Goal: Register for event/course

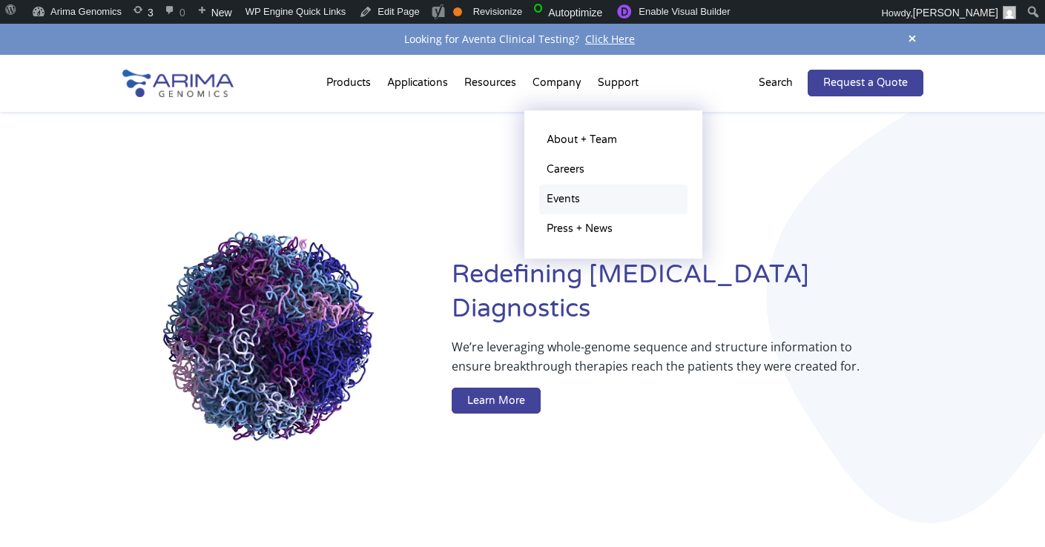
click at [564, 191] on link "Events" at bounding box center [613, 200] width 148 height 30
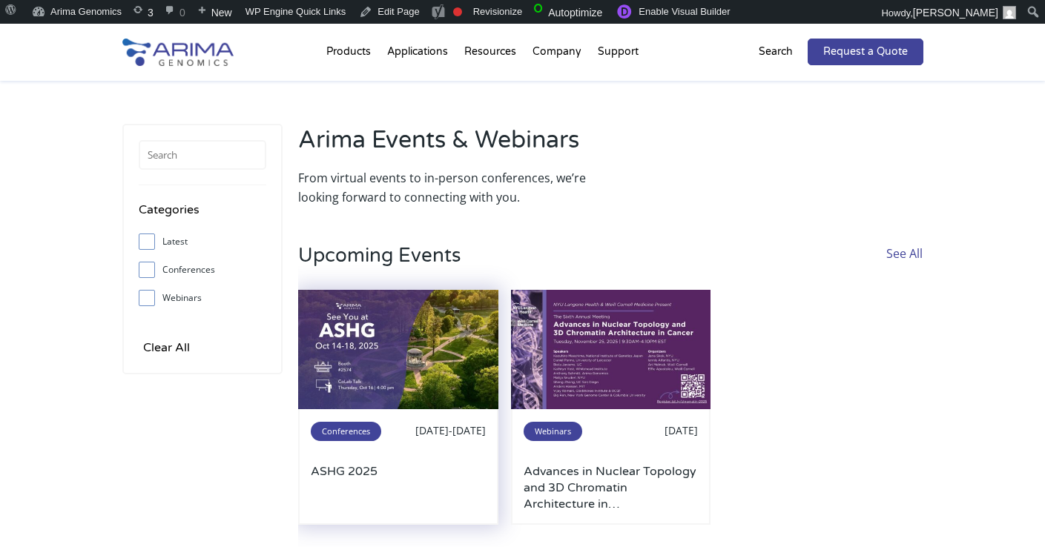
click at [431, 348] on img at bounding box center [398, 350] width 200 height 120
